Goal: Task Accomplishment & Management: Use online tool/utility

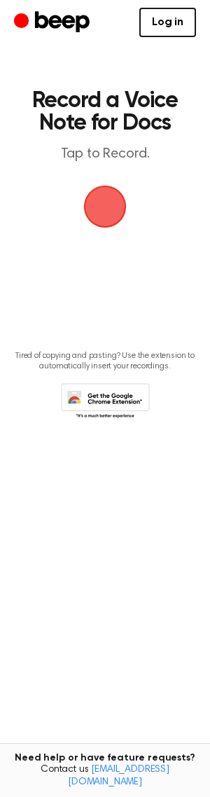
click at [107, 209] on span "button" at bounding box center [104, 206] width 39 height 39
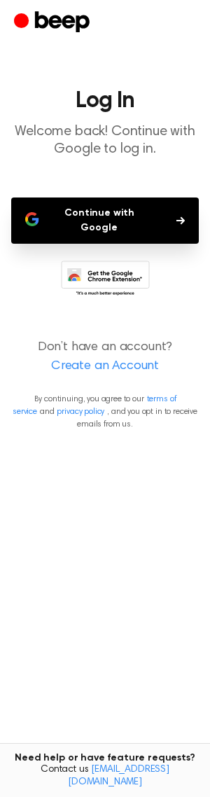
click at [96, 214] on button "Continue with Google" at bounding box center [105, 220] width 188 height 46
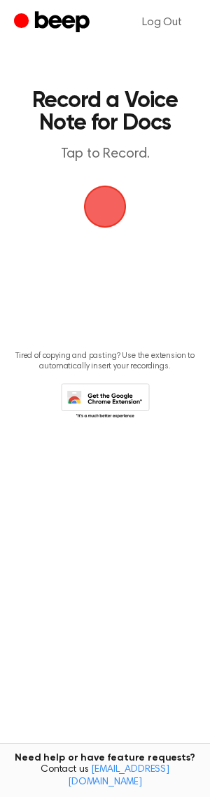
click at [105, 205] on span "button" at bounding box center [104, 206] width 39 height 39
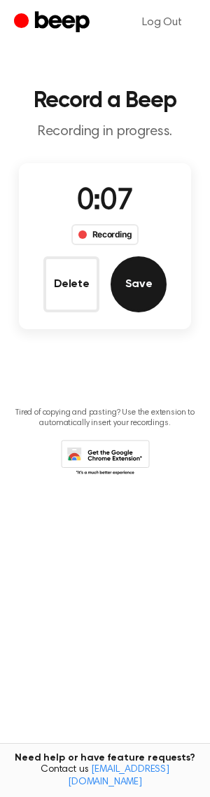
click at [134, 289] on button "Save" at bounding box center [139, 284] width 56 height 56
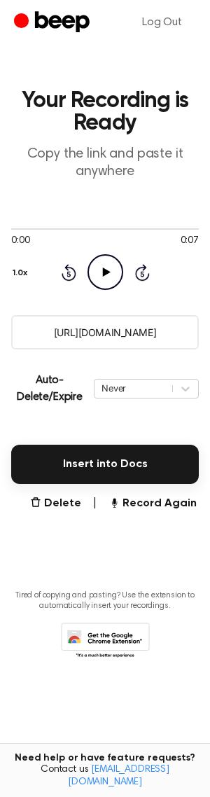
click at [109, 278] on icon "Play Audio" at bounding box center [106, 272] width 36 height 36
click at [109, 278] on icon "Pause Audio" at bounding box center [106, 272] width 36 height 36
click at [123, 332] on input "[URL][DOMAIN_NAME]" at bounding box center [105, 332] width 188 height 34
click at [174, 508] on button "Record Again" at bounding box center [153, 503] width 88 height 17
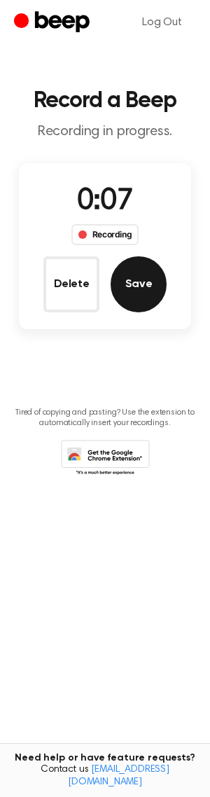
click at [141, 288] on button "Save" at bounding box center [139, 284] width 56 height 56
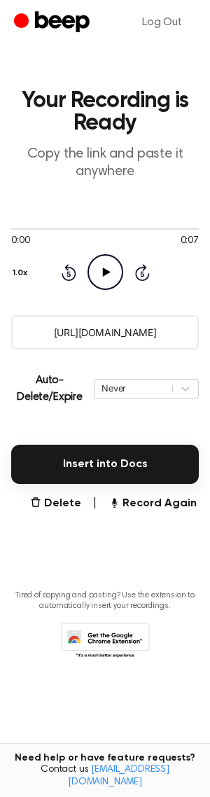
click at [105, 331] on input "[URL][DOMAIN_NAME]" at bounding box center [105, 332] width 188 height 34
click at [153, 509] on button "Record Again" at bounding box center [153, 503] width 88 height 17
click at [153, 510] on button "Record Again" at bounding box center [153, 503] width 88 height 17
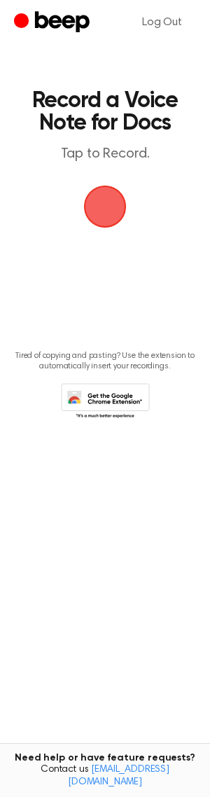
click at [105, 209] on span "button" at bounding box center [106, 207] width 46 height 46
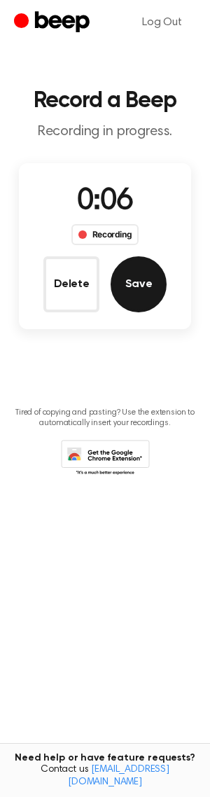
click at [149, 286] on button "Save" at bounding box center [139, 284] width 56 height 56
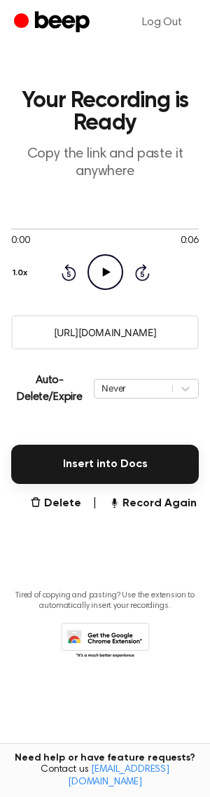
click at [116, 339] on input "https://beep.audio/PmdlRlc" at bounding box center [105, 332] width 188 height 34
